Goal: Information Seeking & Learning: Find specific fact

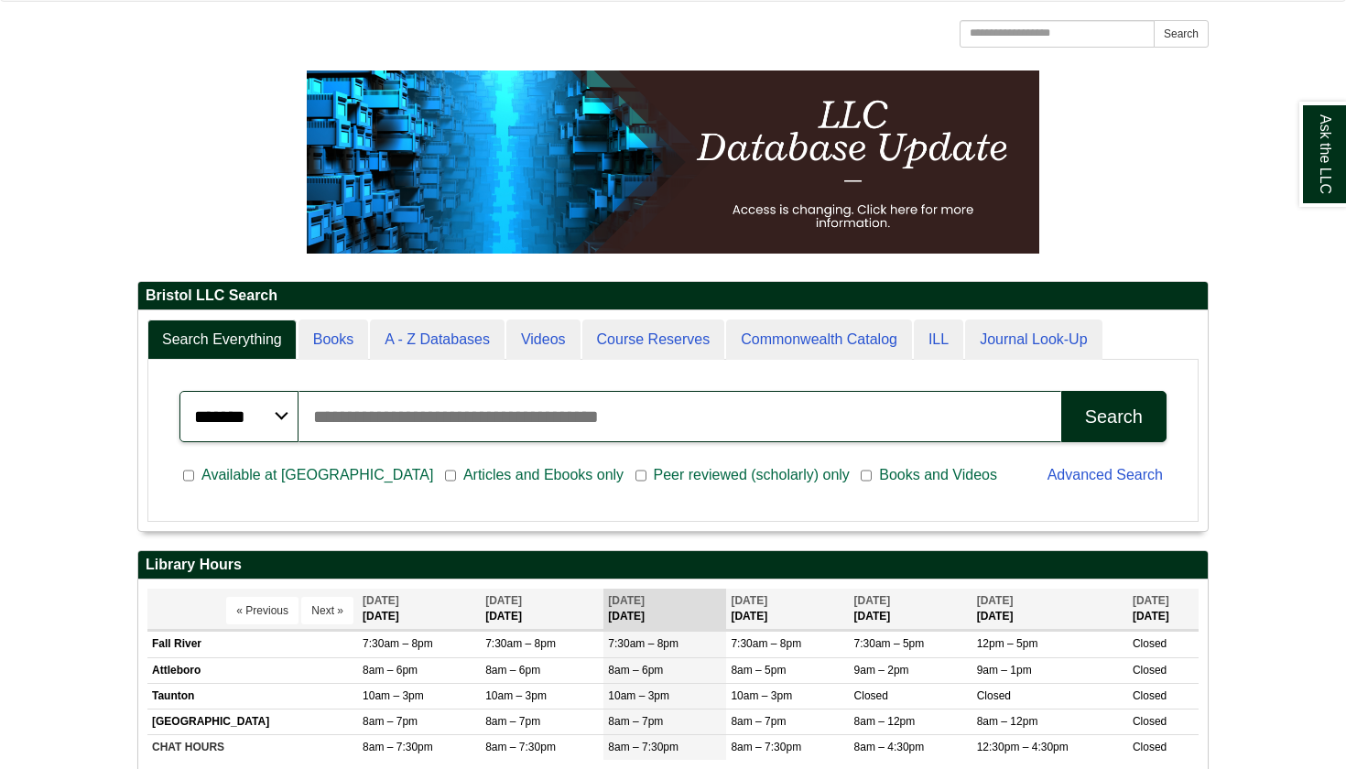
click at [518, 393] on input "Search articles, books, journals & more" at bounding box center [679, 416] width 763 height 51
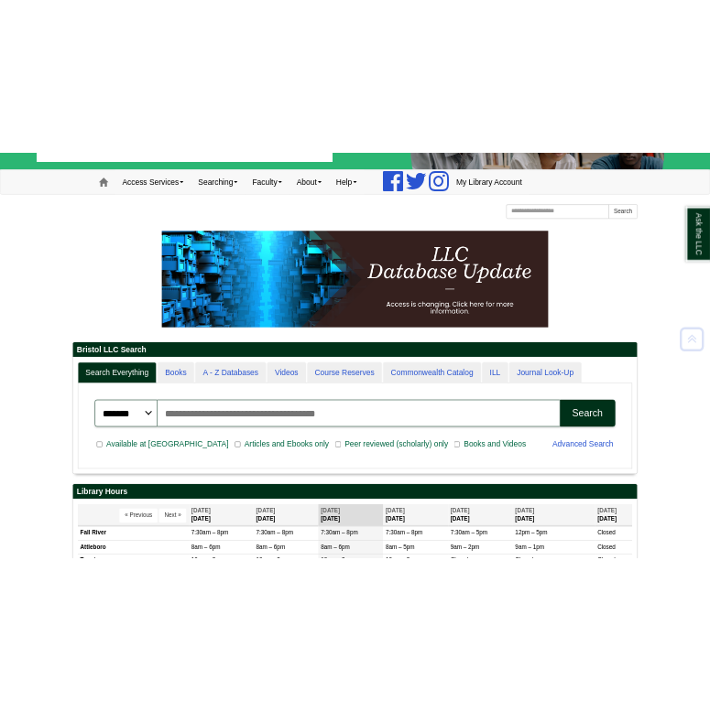
scroll to position [221, 1069]
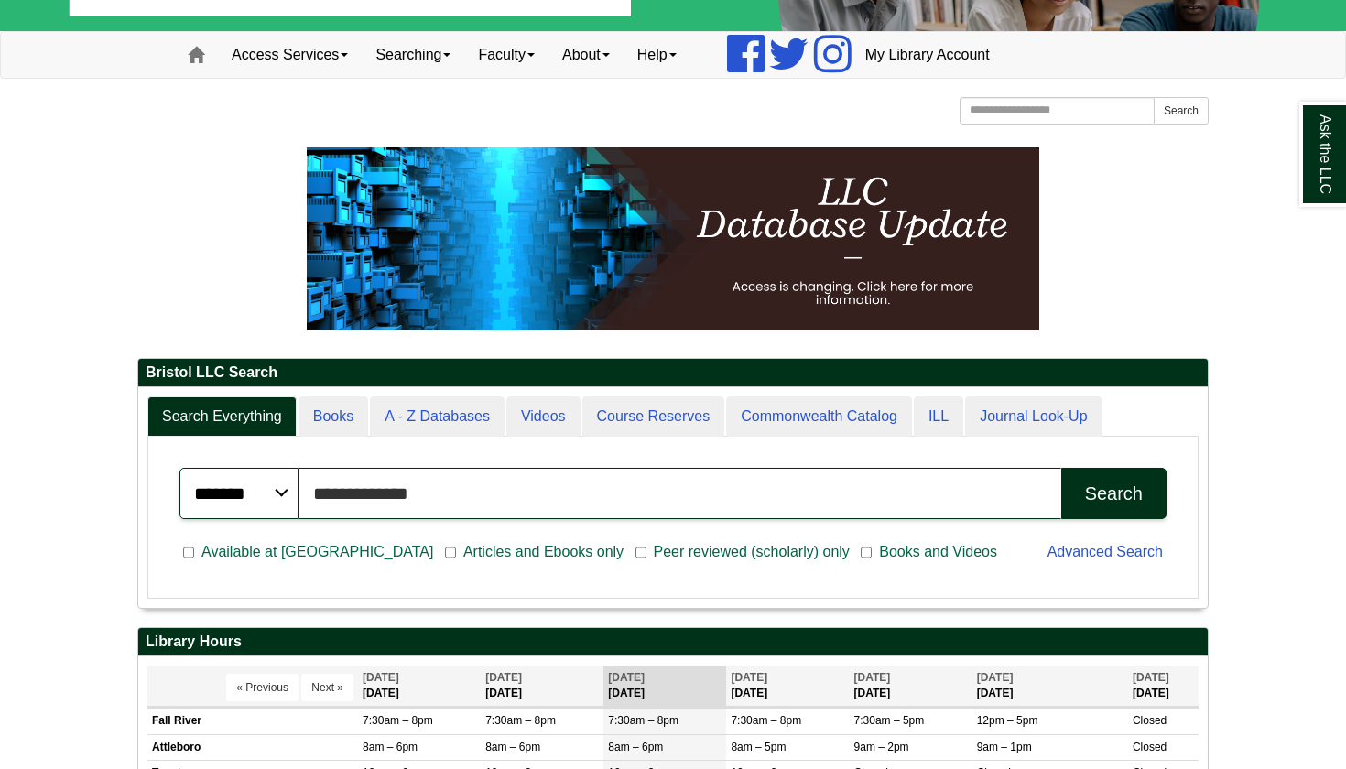
type input "**********"
click at [1113, 493] on button "Search" at bounding box center [1113, 493] width 105 height 51
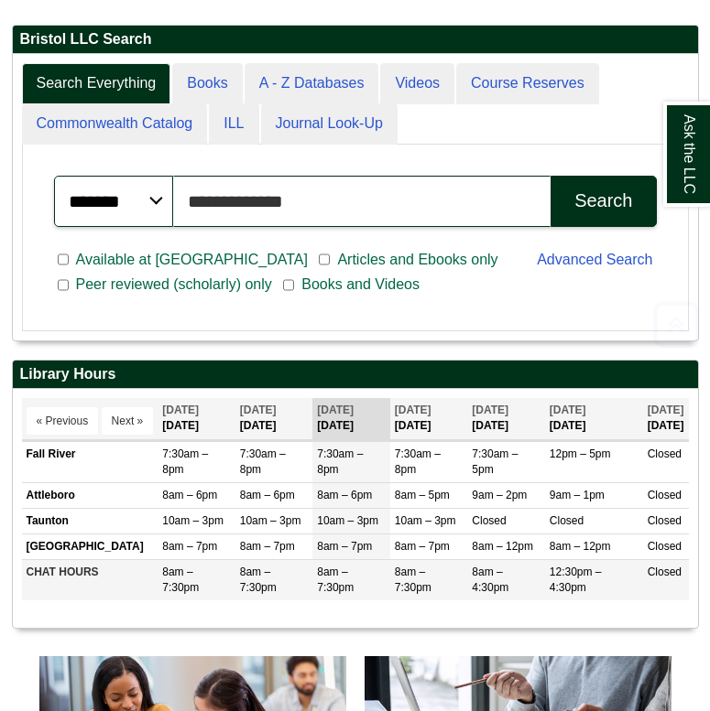
scroll to position [286, 685]
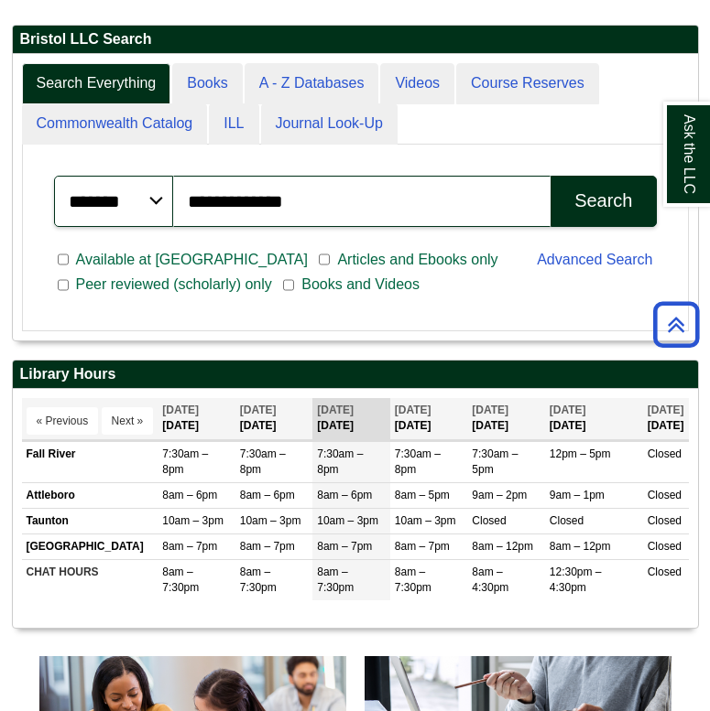
click at [615, 216] on button "Search" at bounding box center [602, 201] width 105 height 51
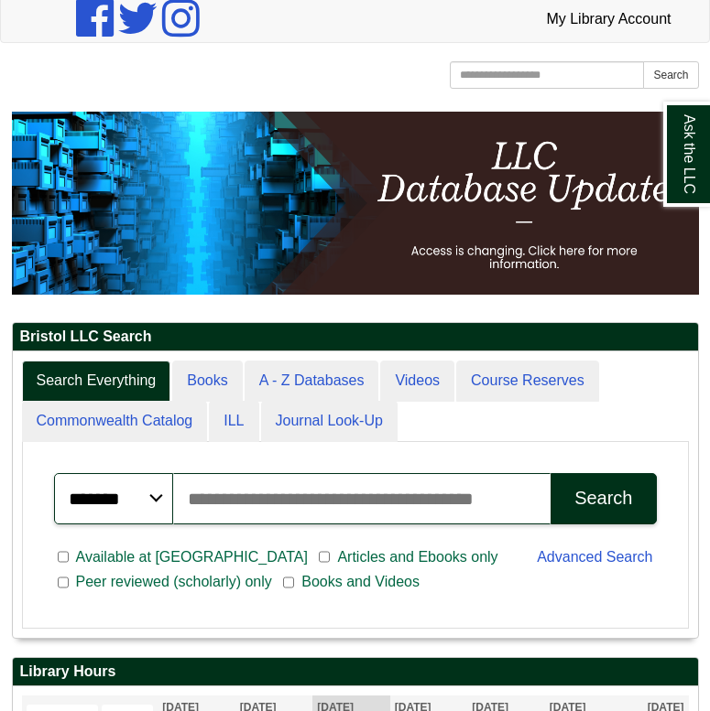
scroll to position [392, 0]
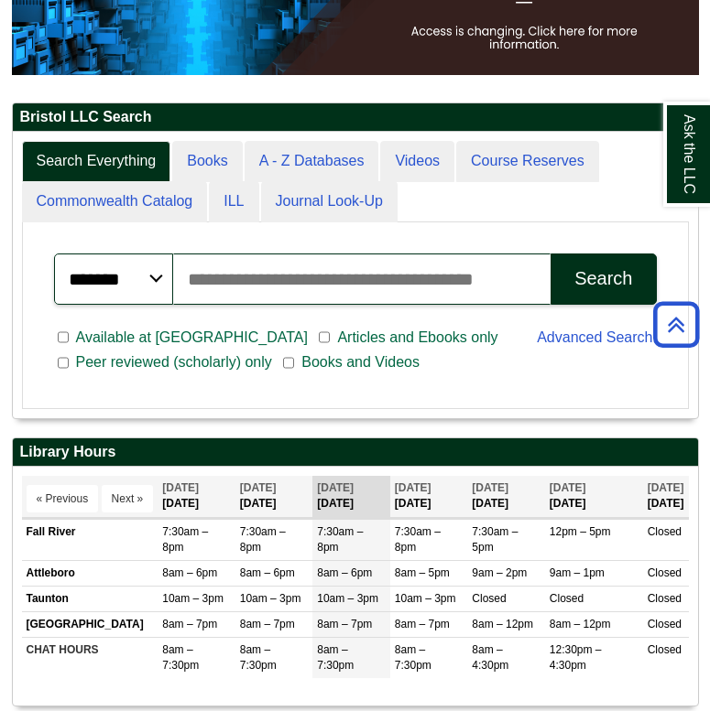
click at [332, 284] on input "Search articles, books, journals & more" at bounding box center [362, 279] width 378 height 51
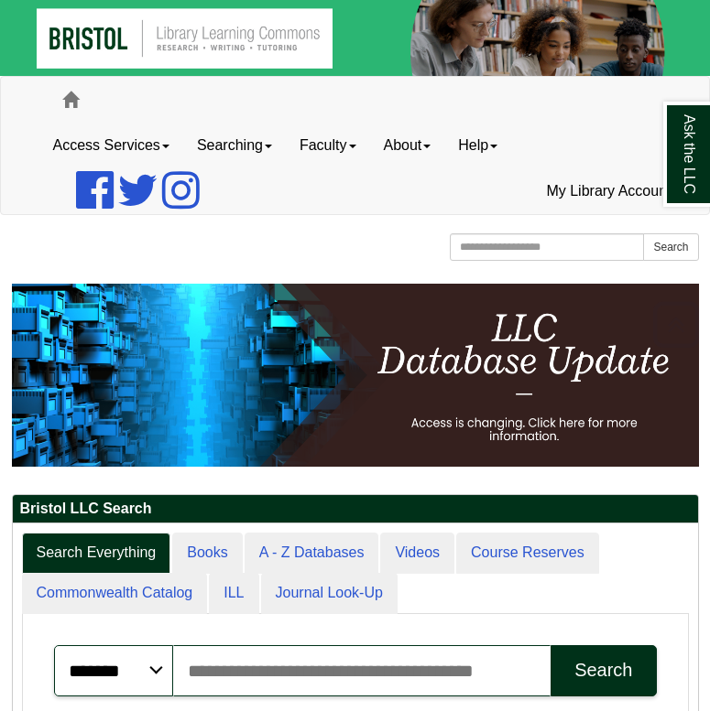
scroll to position [0, 0]
click at [586, 190] on link "My Library Account" at bounding box center [608, 191] width 152 height 46
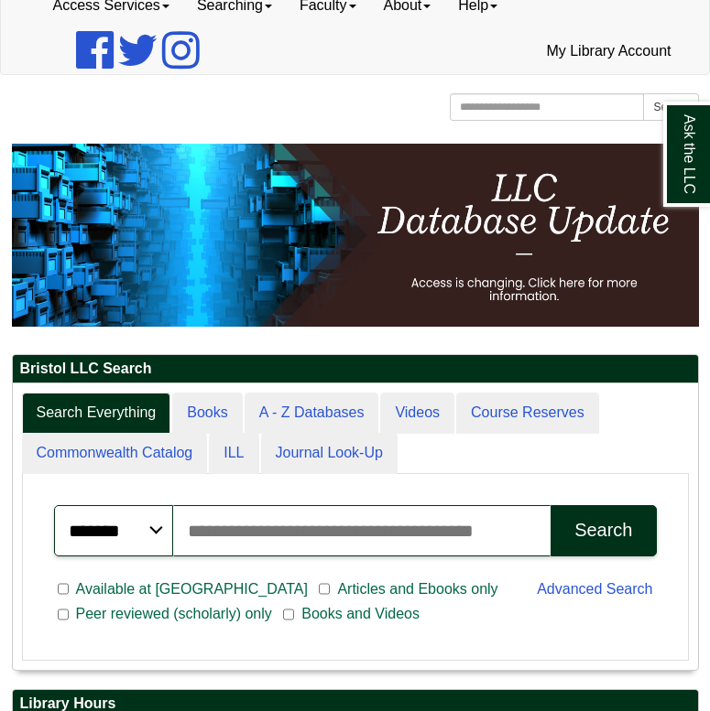
scroll to position [286, 685]
click at [375, 541] on input "Search articles, books, journals & more" at bounding box center [362, 530] width 378 height 51
type input "**********"
click at [602, 529] on button "Search" at bounding box center [602, 530] width 105 height 51
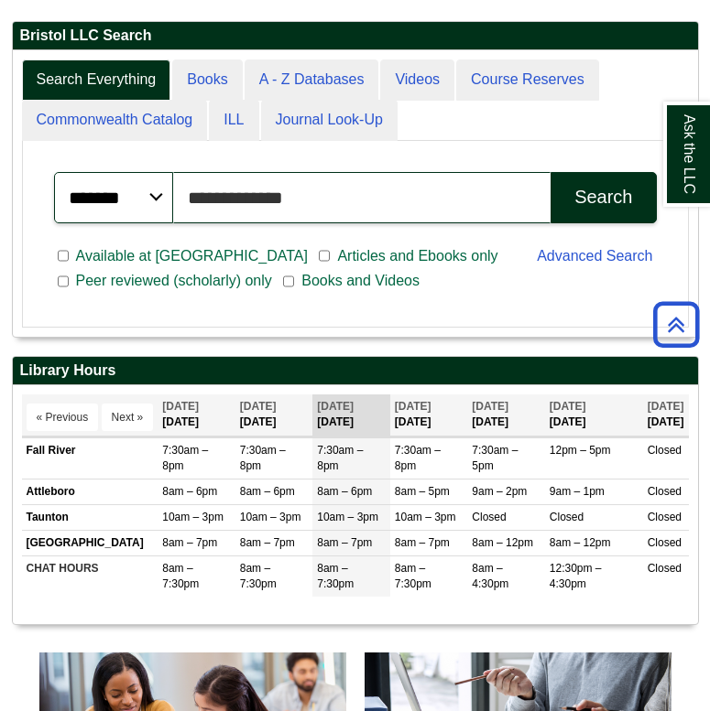
scroll to position [518, 0]
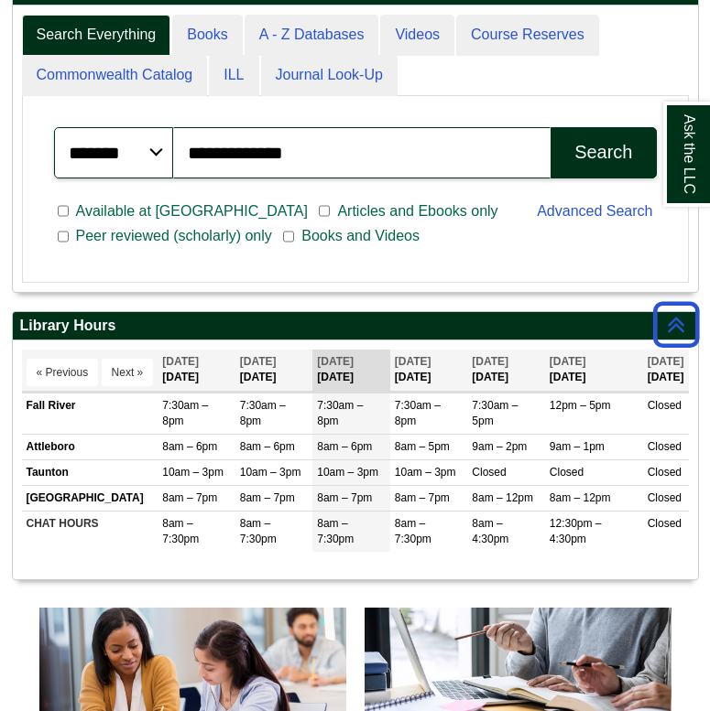
click at [608, 144] on div "Search" at bounding box center [603, 152] width 58 height 21
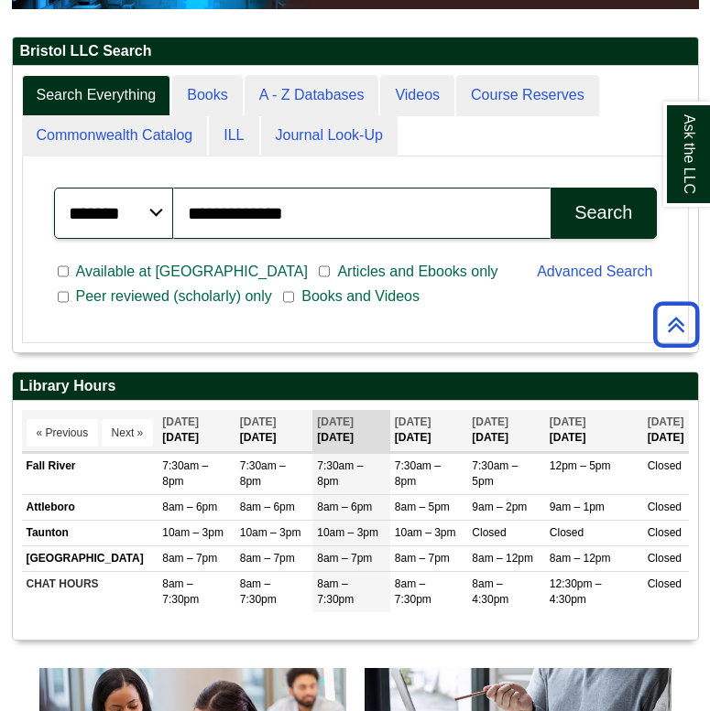
scroll to position [454, 0]
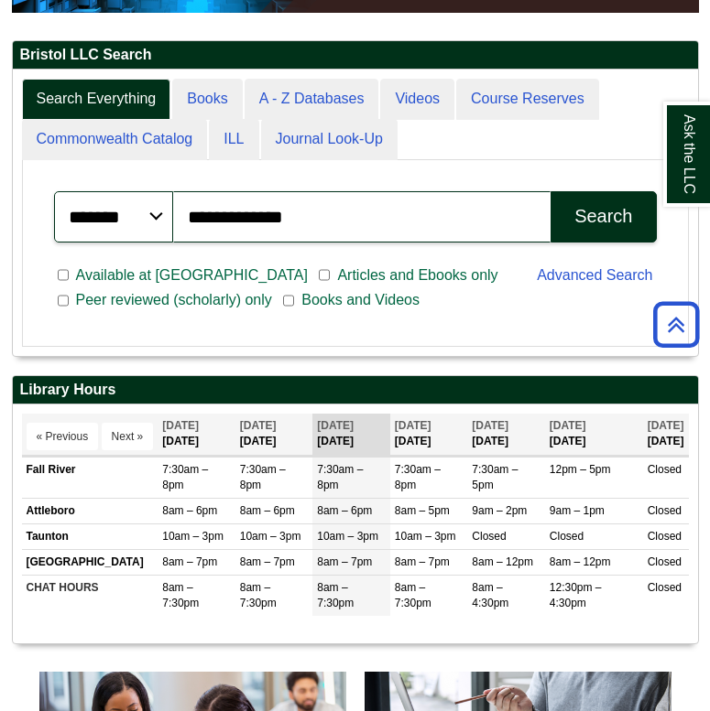
click at [614, 202] on button "Search" at bounding box center [602, 216] width 105 height 51
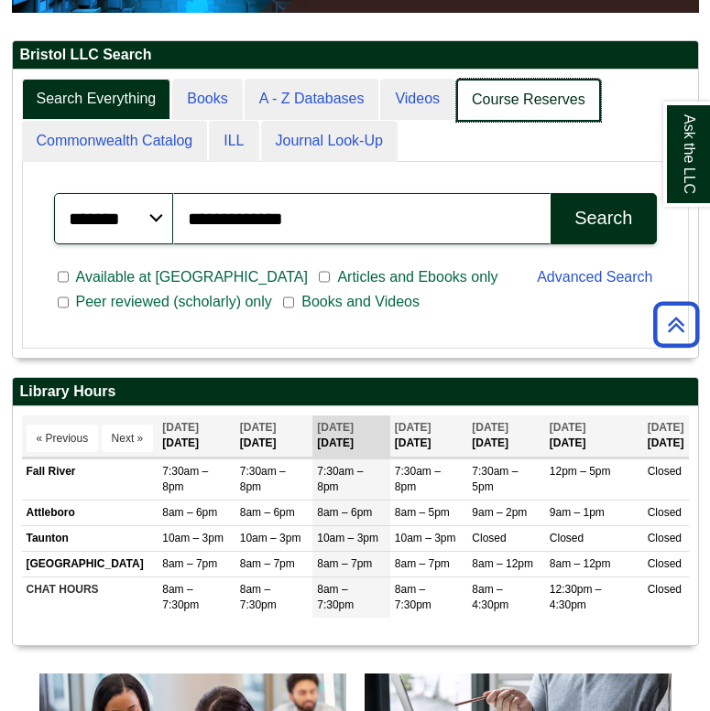
scroll to position [286, 685]
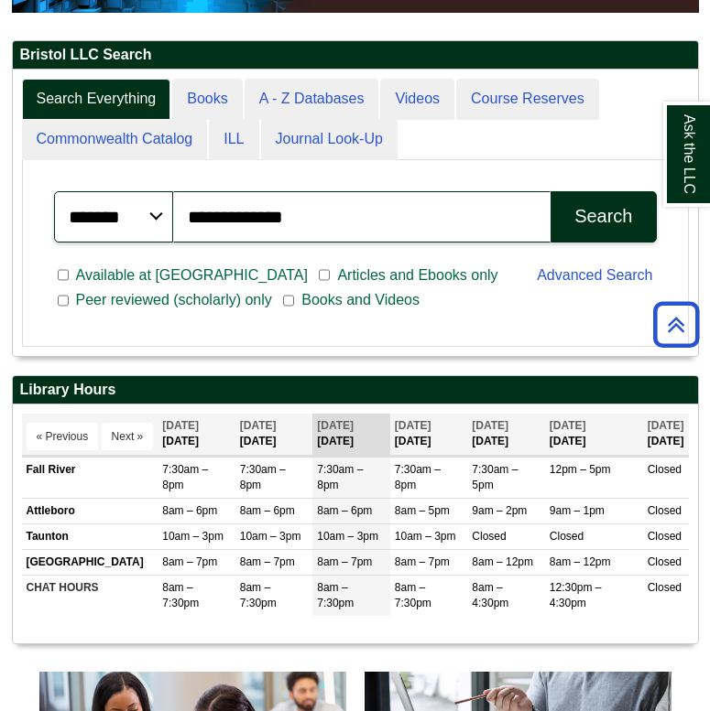
click at [615, 201] on button "Search" at bounding box center [602, 216] width 105 height 51
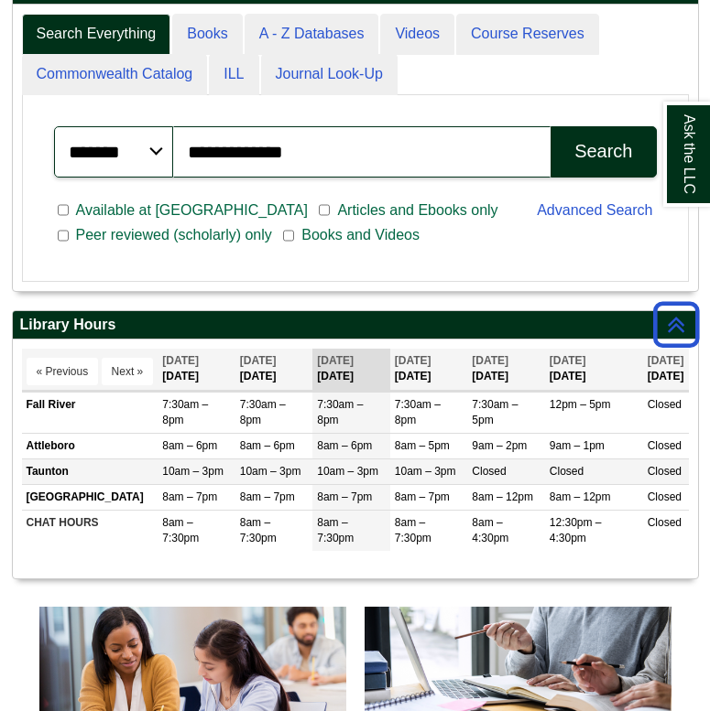
scroll to position [593, 0]
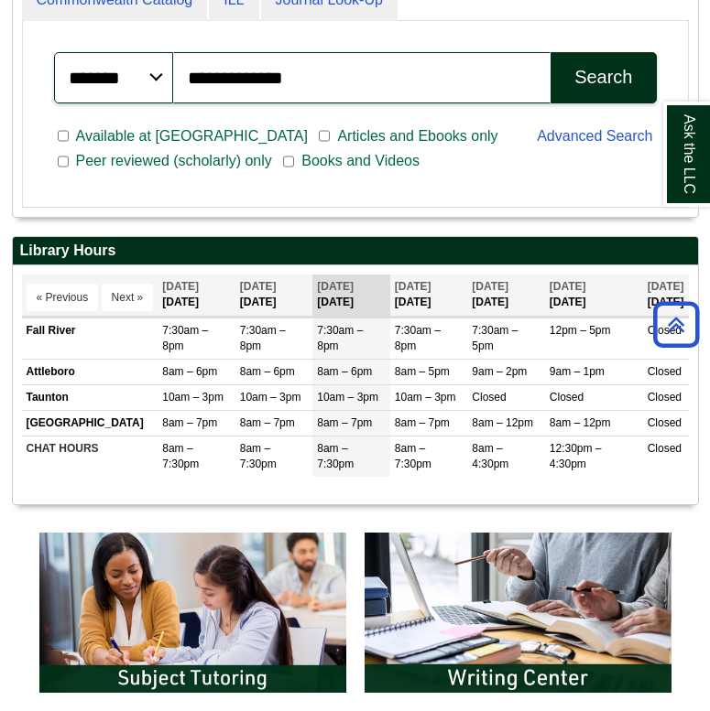
click at [632, 82] on button "Search" at bounding box center [602, 77] width 105 height 51
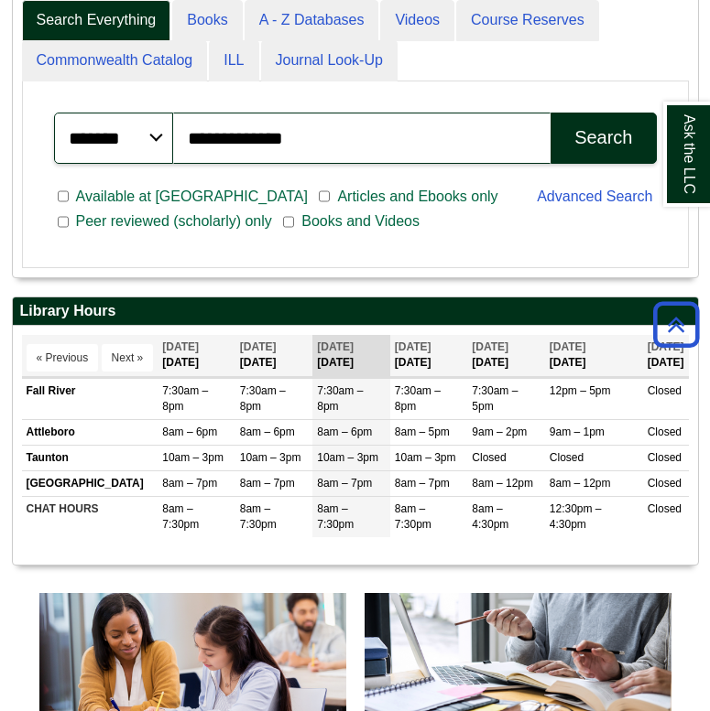
scroll to position [343, 0]
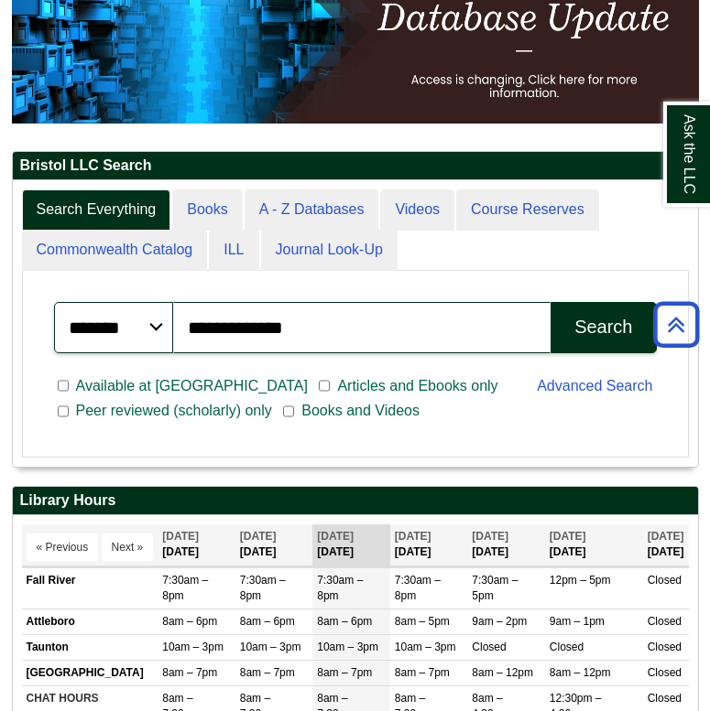
click at [603, 328] on div "Search" at bounding box center [603, 327] width 58 height 21
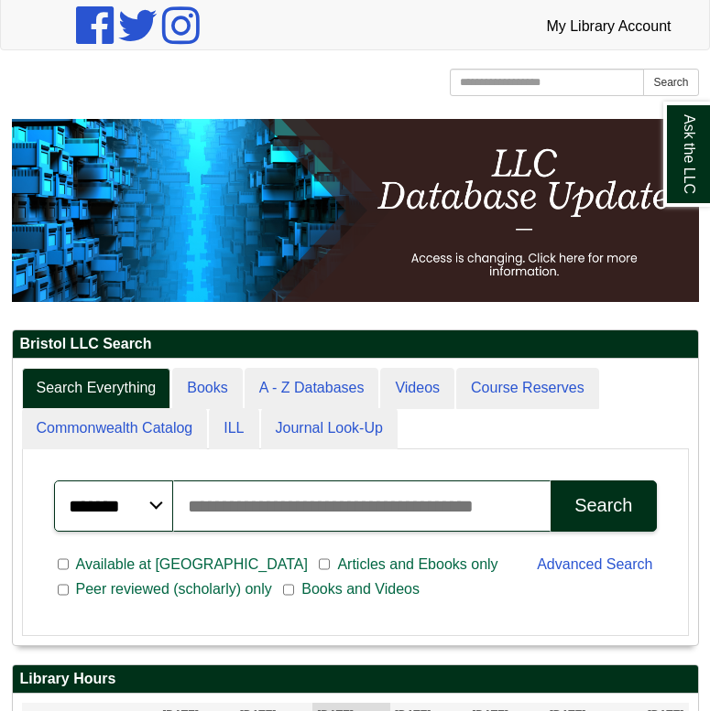
scroll to position [379, 0]
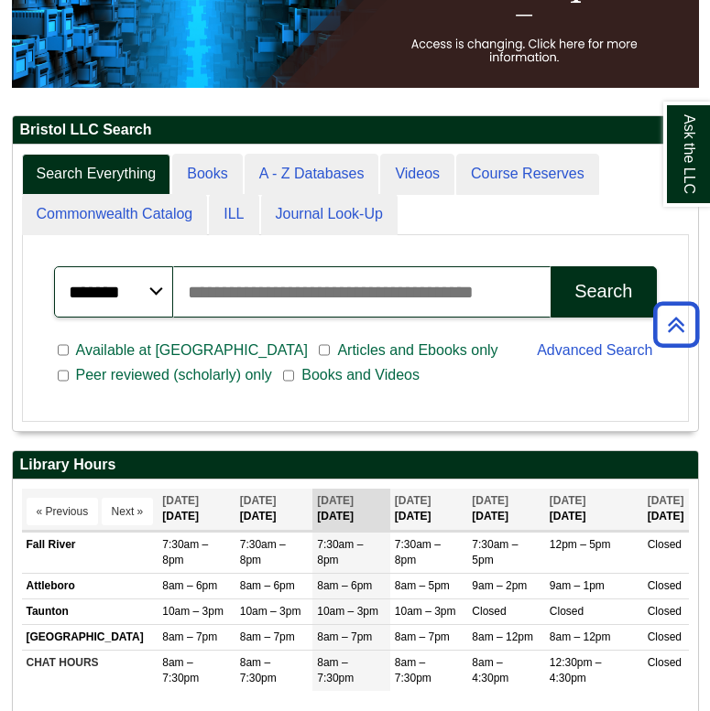
click at [352, 306] on input "Search articles, books, journals & more" at bounding box center [362, 291] width 378 height 51
type input "**********"
click at [602, 290] on button "Search" at bounding box center [602, 291] width 105 height 51
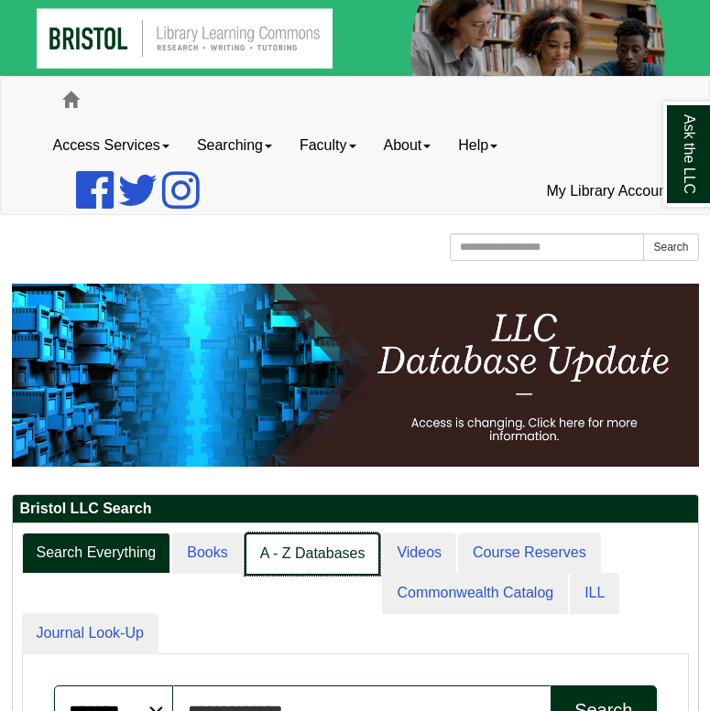
scroll to position [9, 9]
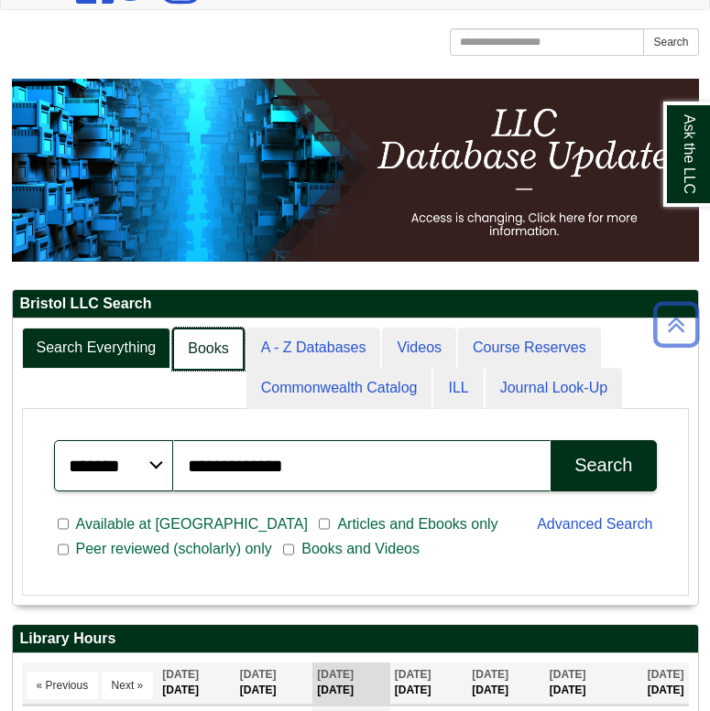
click at [214, 351] on link "Books" at bounding box center [207, 349] width 71 height 43
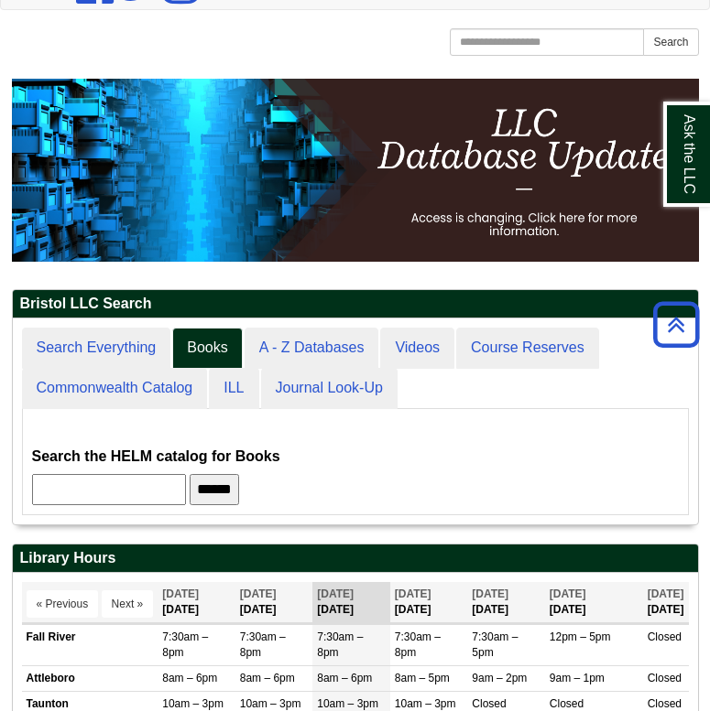
click at [113, 482] on input "text" at bounding box center [109, 489] width 154 height 31
type input "**********"
click at [234, 488] on input "******" at bounding box center [214, 489] width 49 height 31
